Goal: Check status: Check status

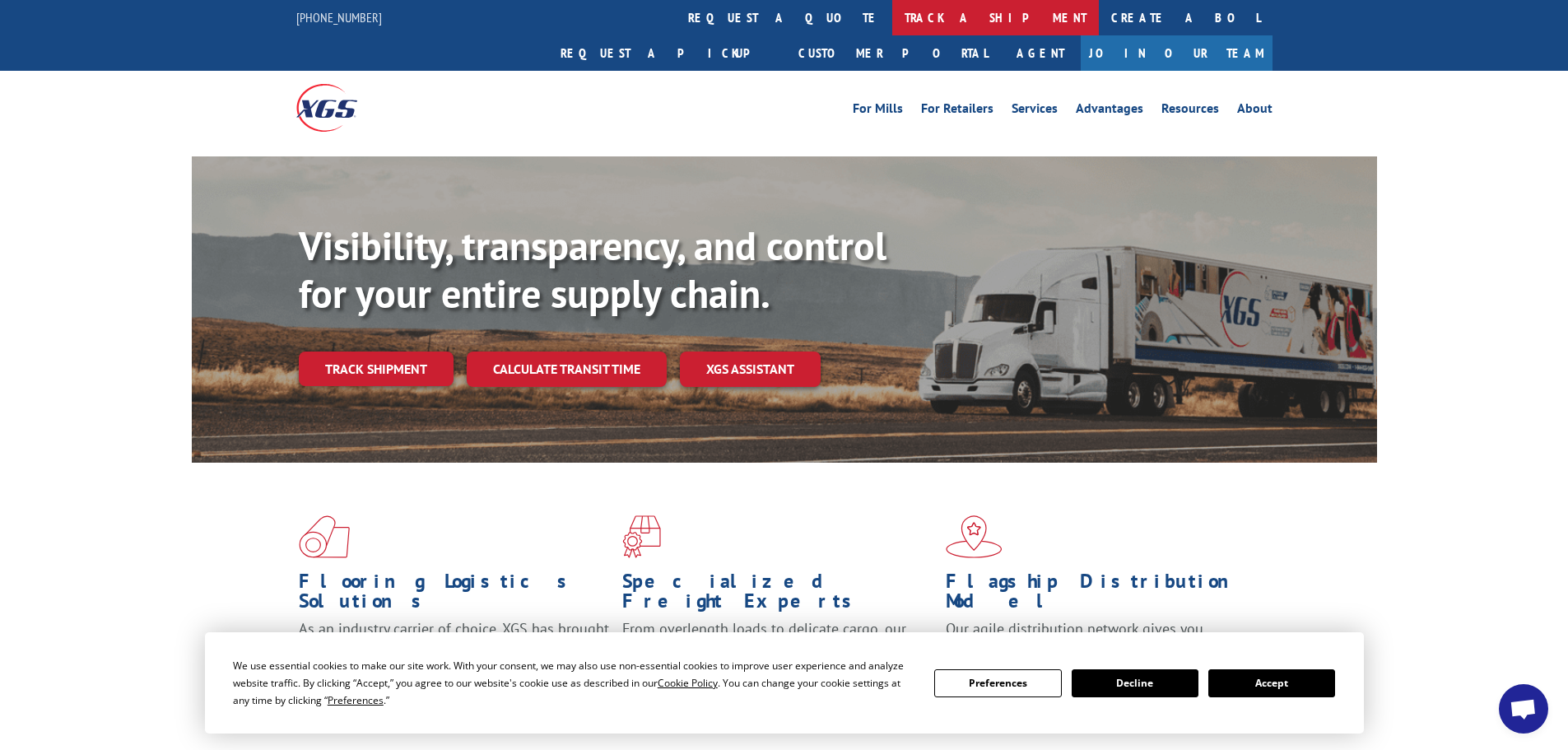
click at [893, 17] on link "track a shipment" at bounding box center [996, 17] width 206 height 35
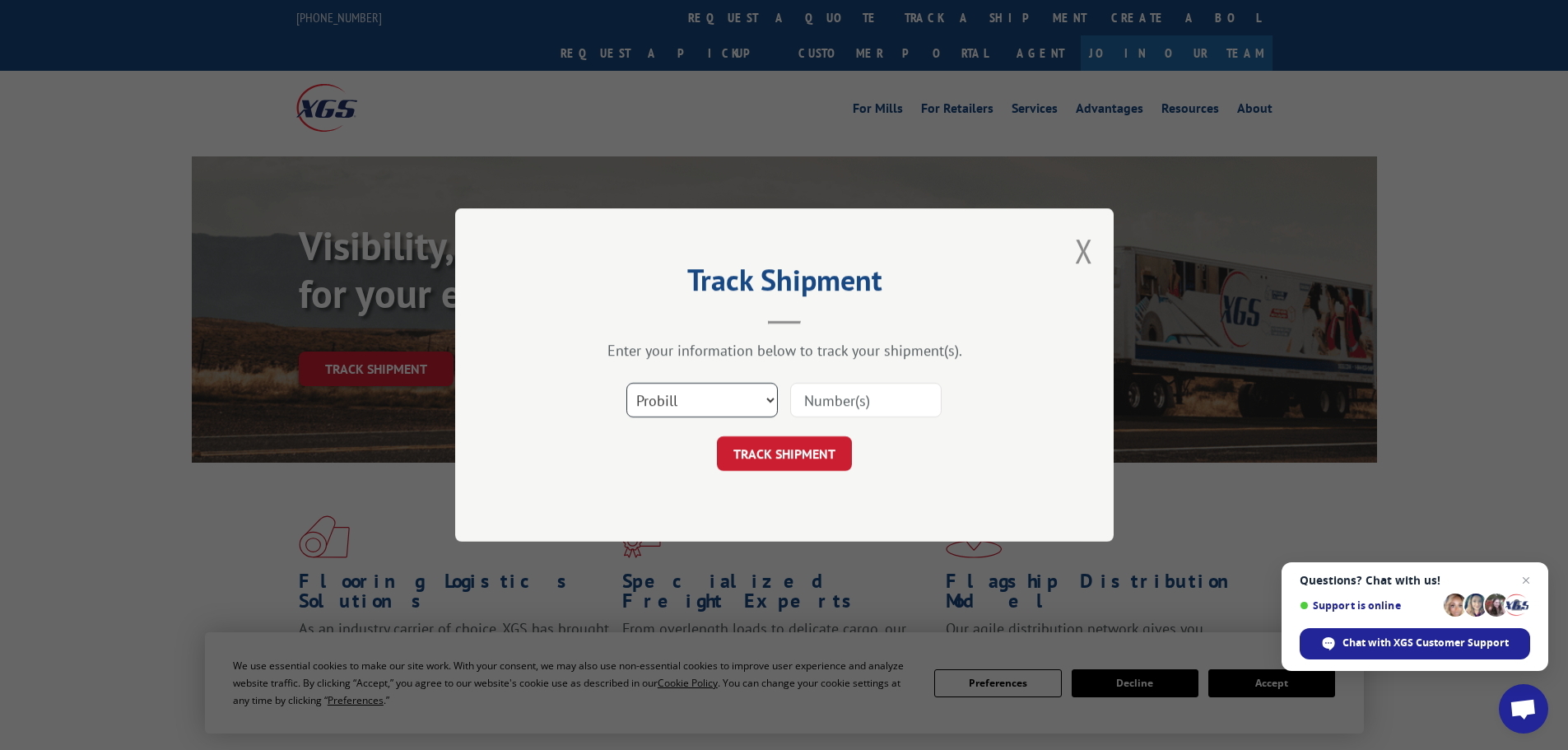
click at [773, 396] on select "Select category... Probill BOL PO" at bounding box center [702, 400] width 151 height 34
select select "bol"
click at [626, 383] on select "Select category... Probill BOL PO" at bounding box center [702, 400] width 151 height 34
click at [845, 401] on input at bounding box center [866, 400] width 151 height 34
paste input "5476599"
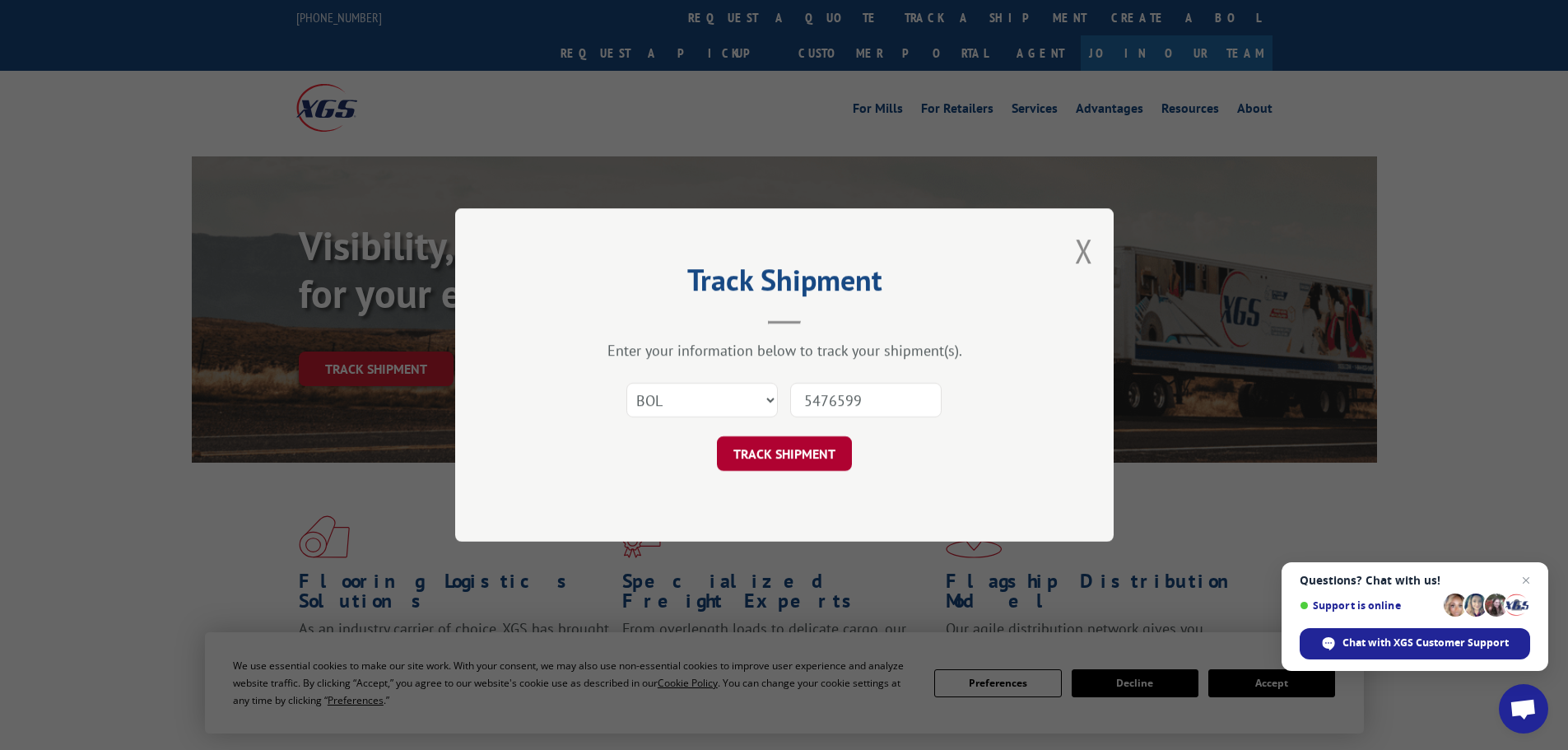
type input "5476599"
click at [836, 447] on button "TRACK SHIPMENT" at bounding box center [784, 453] width 135 height 34
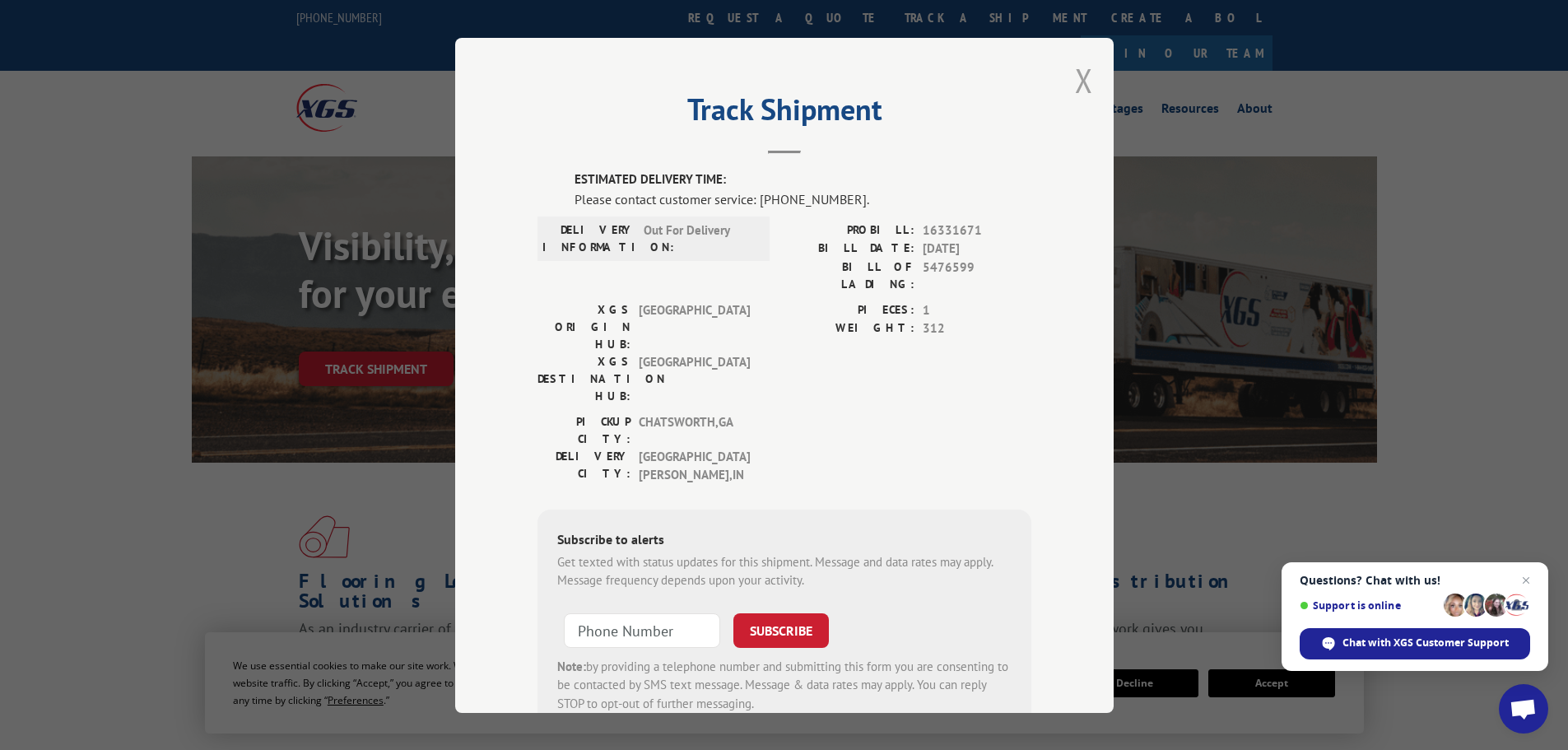
click at [1075, 79] on button "Close modal" at bounding box center [1084, 80] width 18 height 44
